Goal: Task Accomplishment & Management: Manage account settings

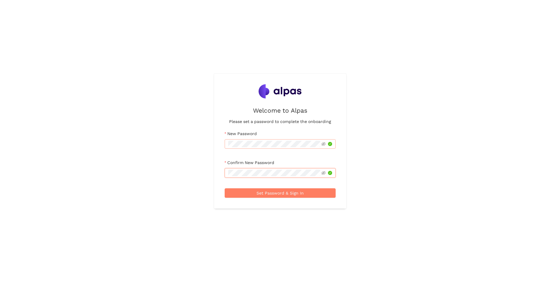
click at [225, 188] on button "Set Password & Sign In" at bounding box center [280, 192] width 111 height 9
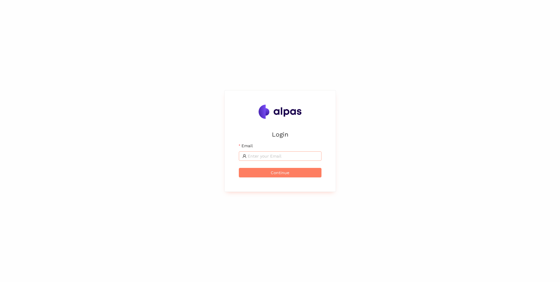
click at [252, 157] on input "Email" at bounding box center [283, 156] width 70 height 6
type input "[PERSON_NAME][EMAIL_ADDRESS][DOMAIN_NAME]"
click at [262, 172] on button "Continue" at bounding box center [280, 172] width 83 height 9
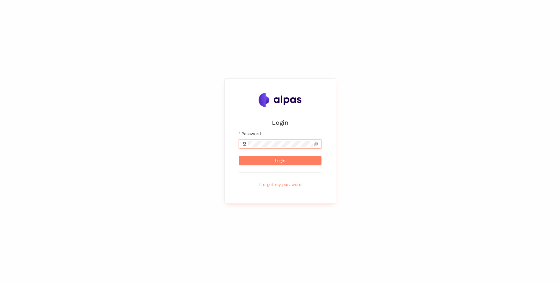
click at [239, 156] on button "Login" at bounding box center [280, 160] width 83 height 9
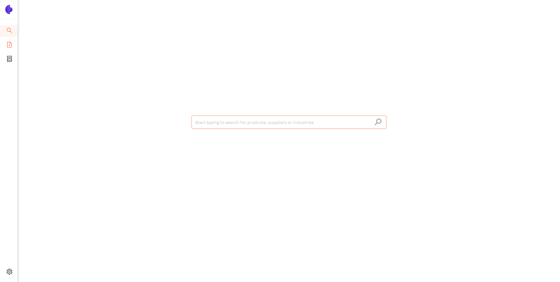
click at [7, 46] on icon "file-add" at bounding box center [9, 45] width 6 height 6
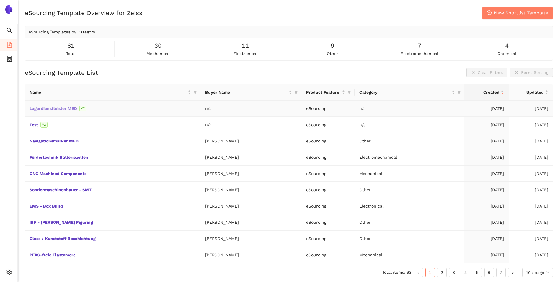
click at [0, 0] on link "Lagerdienstleister MED" at bounding box center [0, 0] width 0 height 0
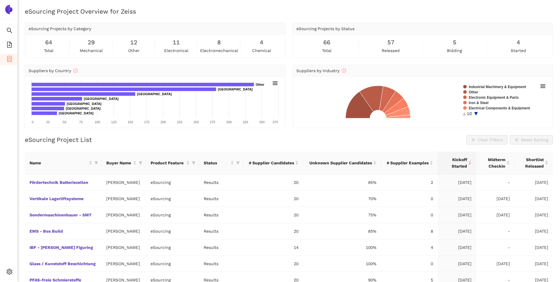
click at [8, 11] on img at bounding box center [8, 9] width 9 height 9
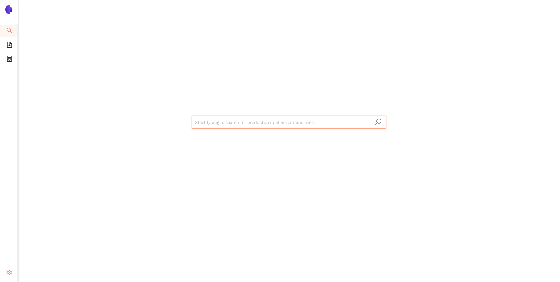
click at [8, 272] on icon "setting" at bounding box center [9, 271] width 6 height 6
click at [29, 272] on li "Logout" at bounding box center [41, 273] width 47 height 12
